Goal: Find contact information: Find contact information

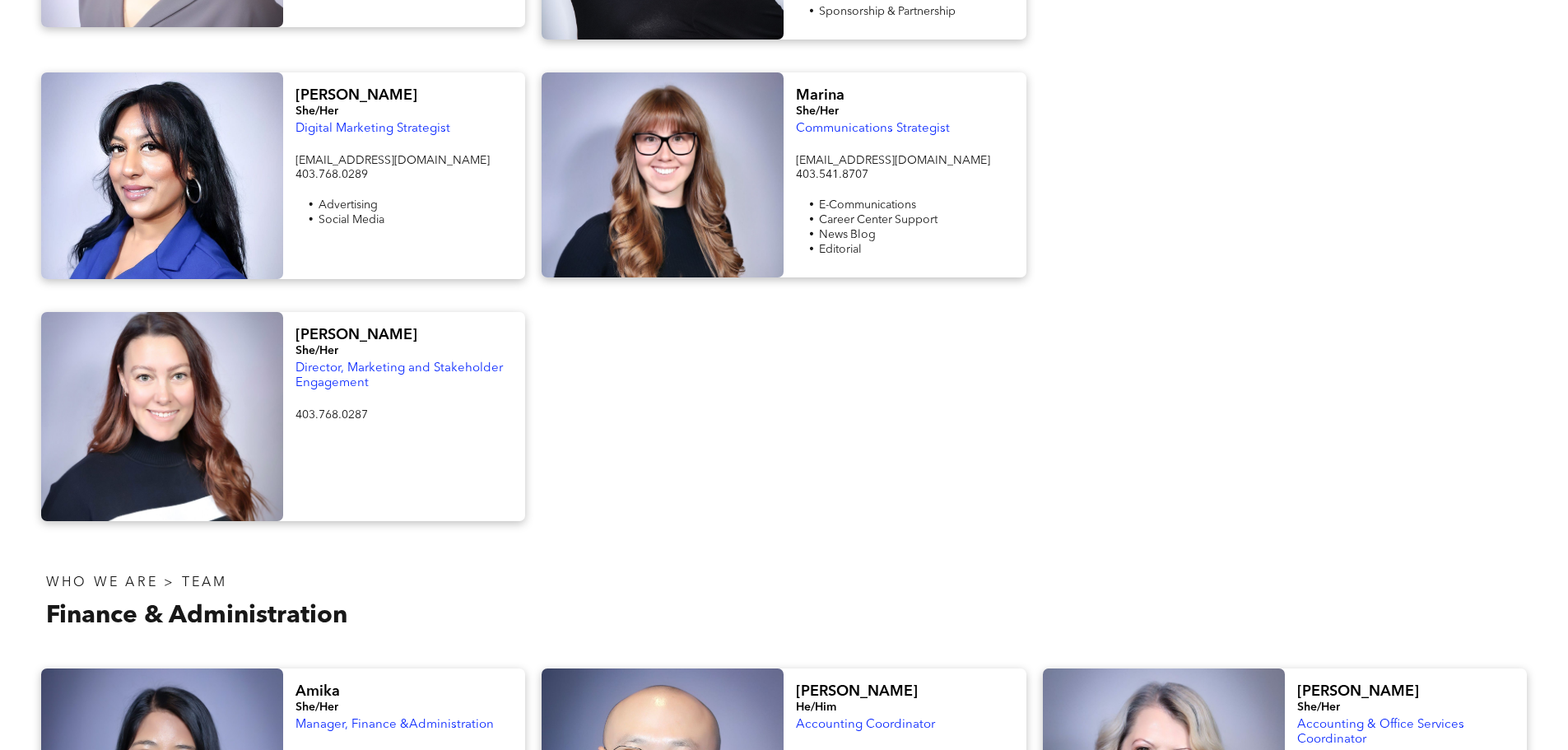
scroll to position [1976, 0]
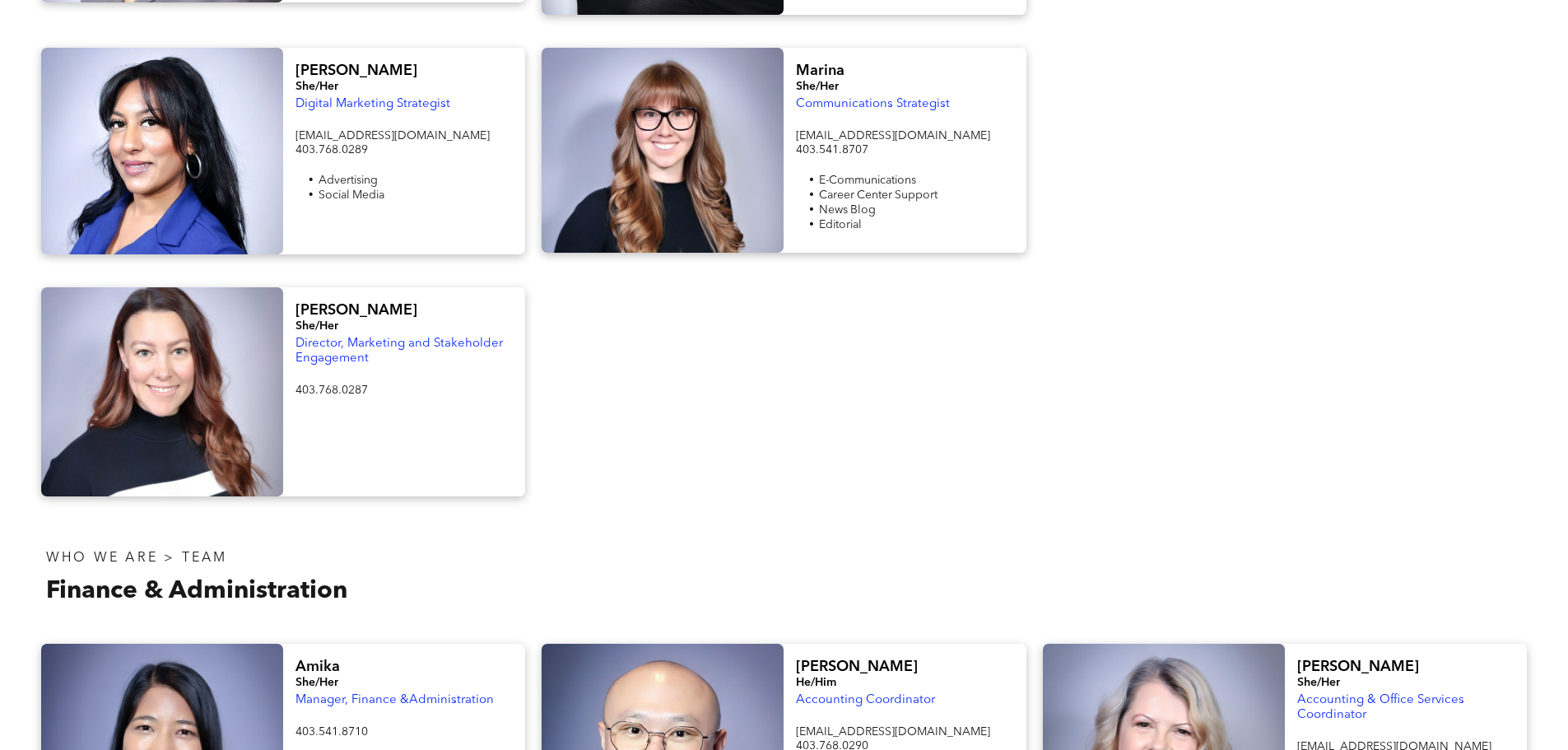
click at [551, 271] on div "[PERSON_NAME] She/Her Director, Marketing and Stakeholder Engagement 403.768.02…" at bounding box center [784, 392] width 1568 height 242
click at [530, 120] on div "[PERSON_NAME] She/Her Digital Marketing Strategist [EMAIL_ADDRESS][DOMAIN_NAME]…" at bounding box center [283, 151] width 501 height 206
click at [535, 142] on div "Marina She/Her Communications Strategist [EMAIL_ADDRESS][DOMAIN_NAME] 403.541.8…" at bounding box center [783, 151] width 501 height 206
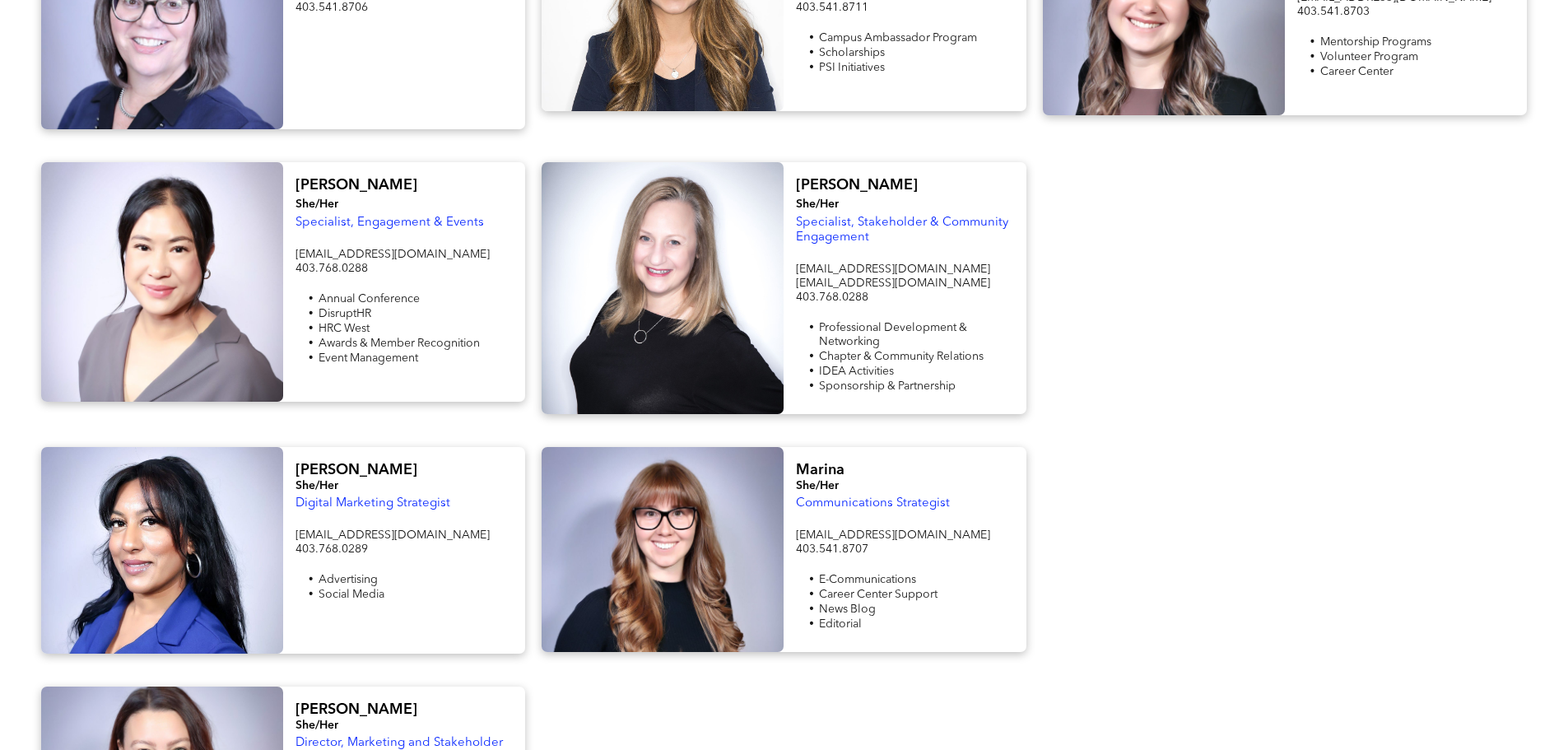
scroll to position [1399, 0]
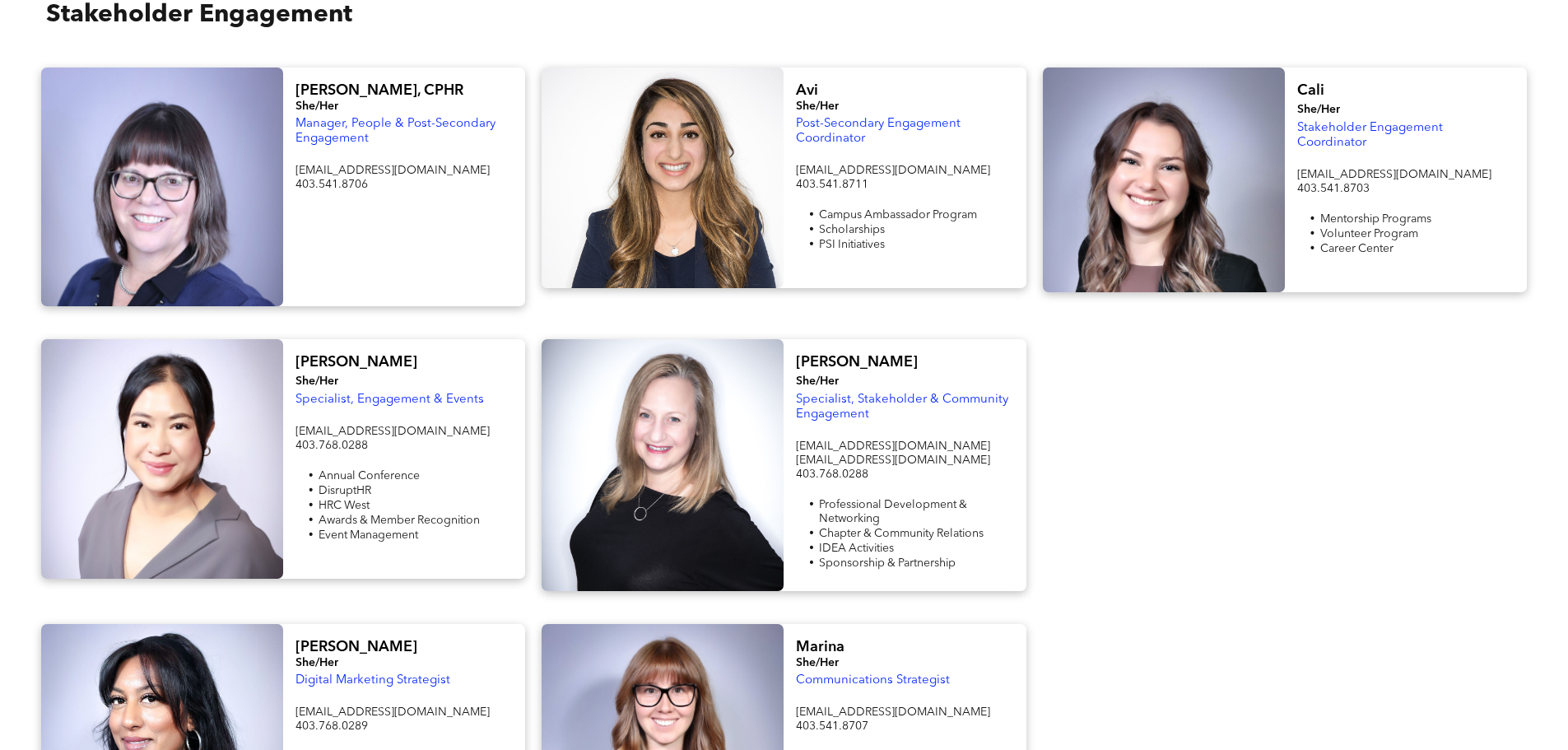
click at [678, 114] on div at bounding box center [663, 177] width 242 height 220
click at [809, 83] on span "Avi" at bounding box center [808, 90] width 23 height 15
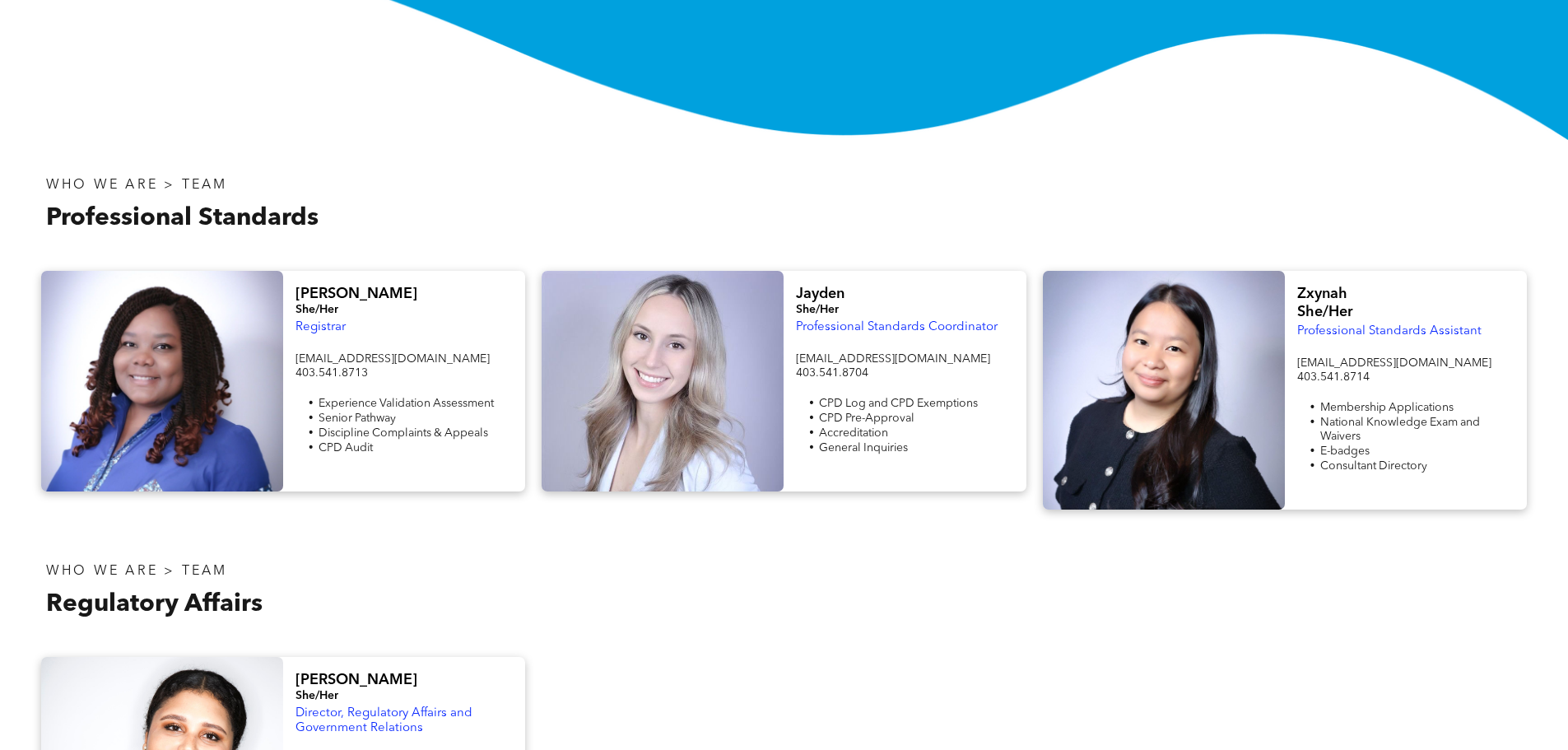
scroll to position [0, 0]
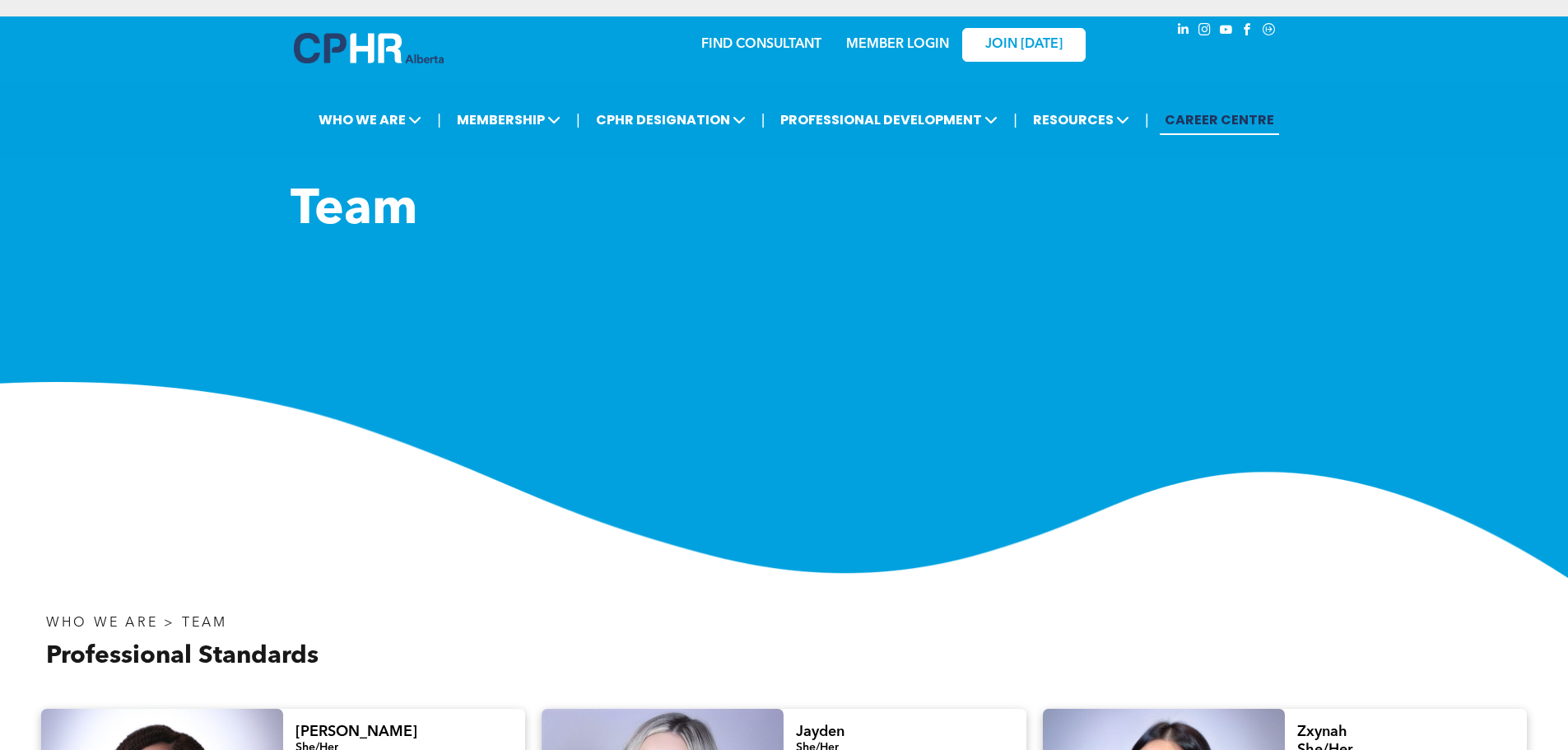
click at [1209, 122] on link "CAREER CENTRE" at bounding box center [1219, 119] width 119 height 30
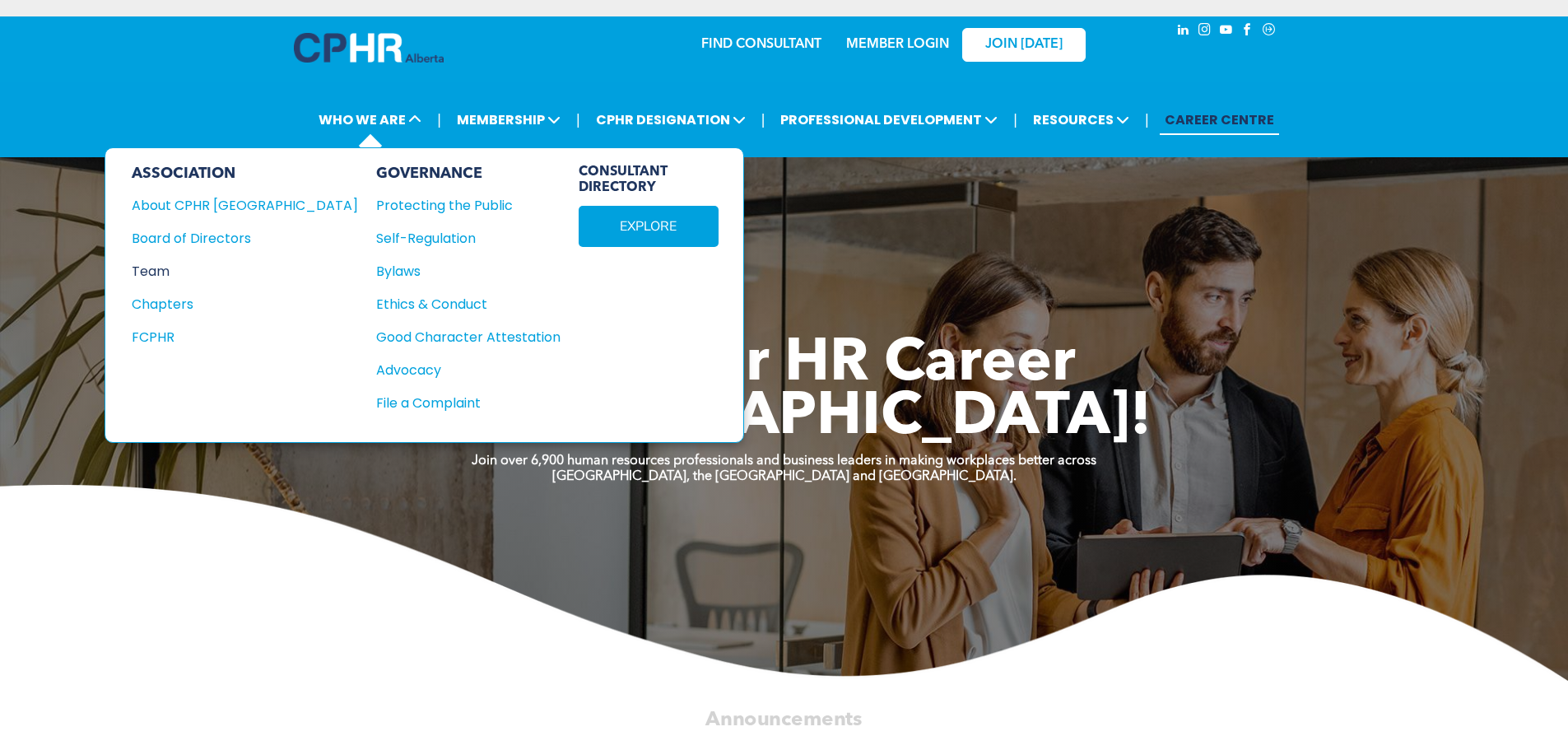
click at [161, 279] on div "Team" at bounding box center [233, 272] width 204 height 21
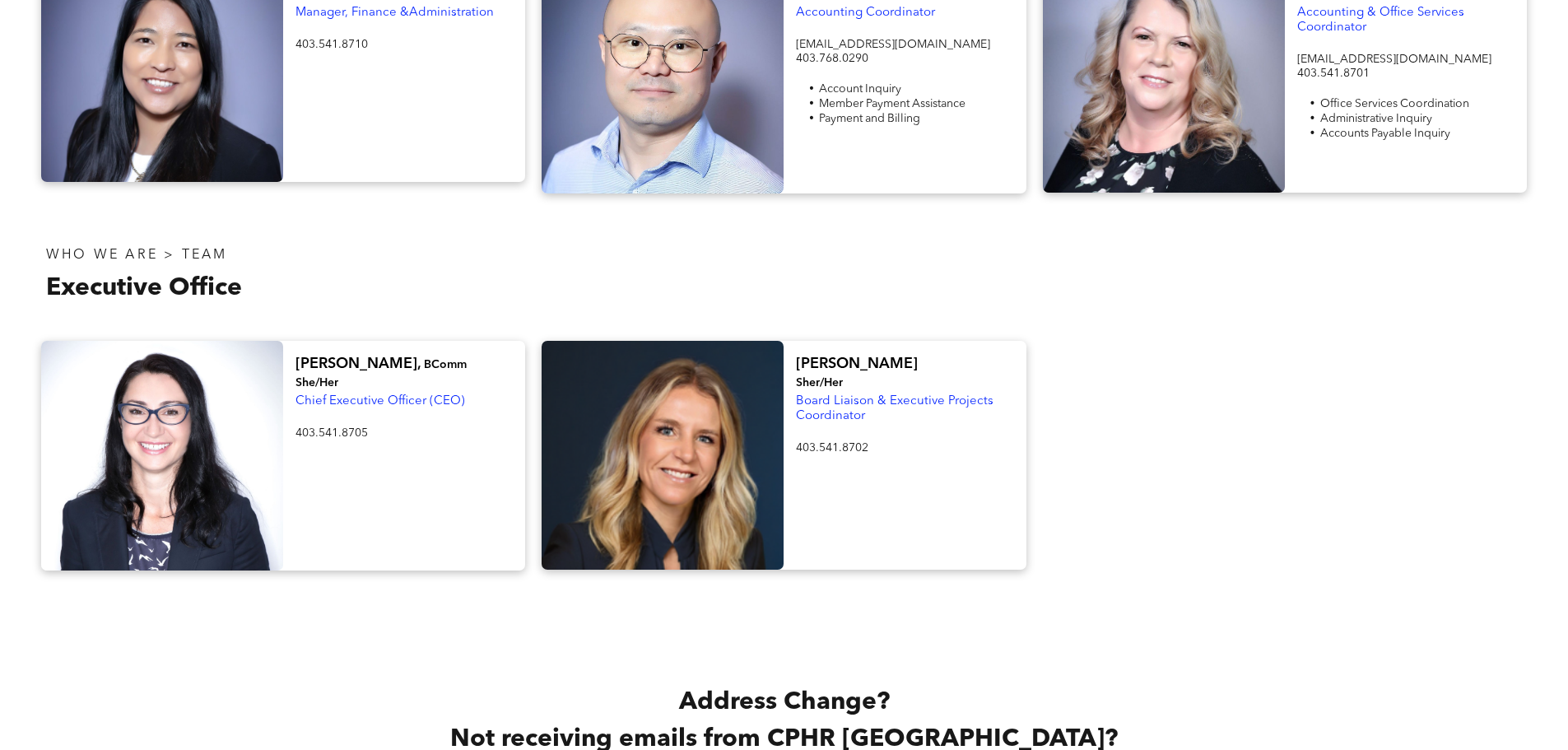
scroll to position [2669, 0]
